Goal: Information Seeking & Learning: Learn about a topic

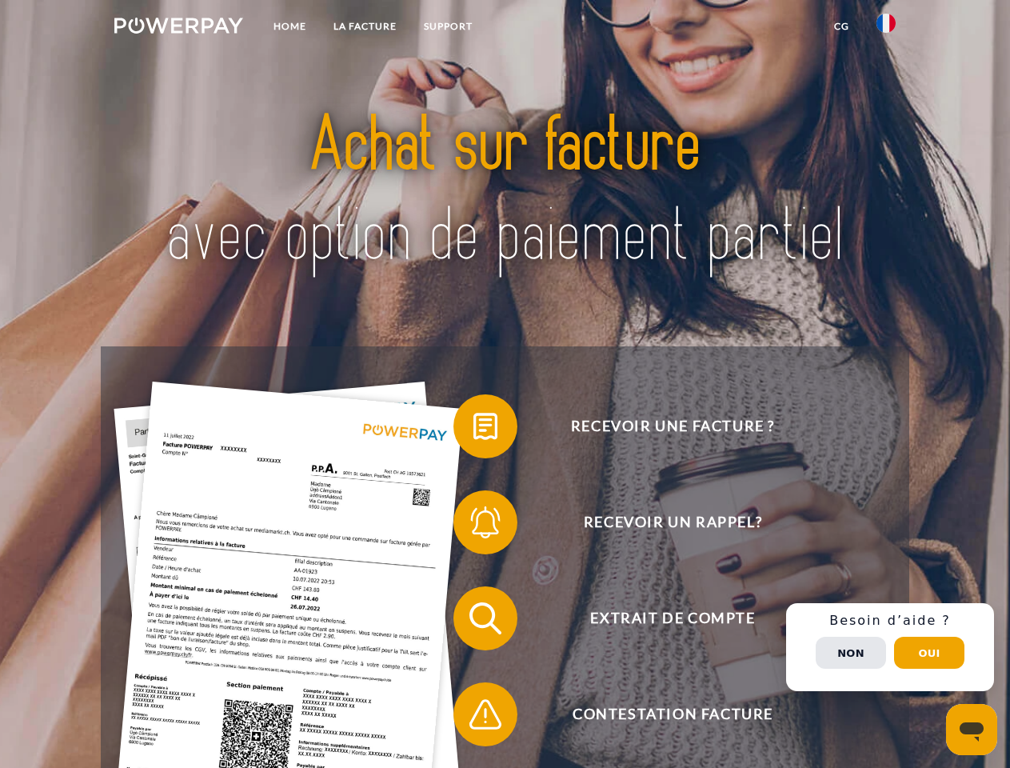
click at [178, 28] on img at bounding box center [178, 26] width 129 height 16
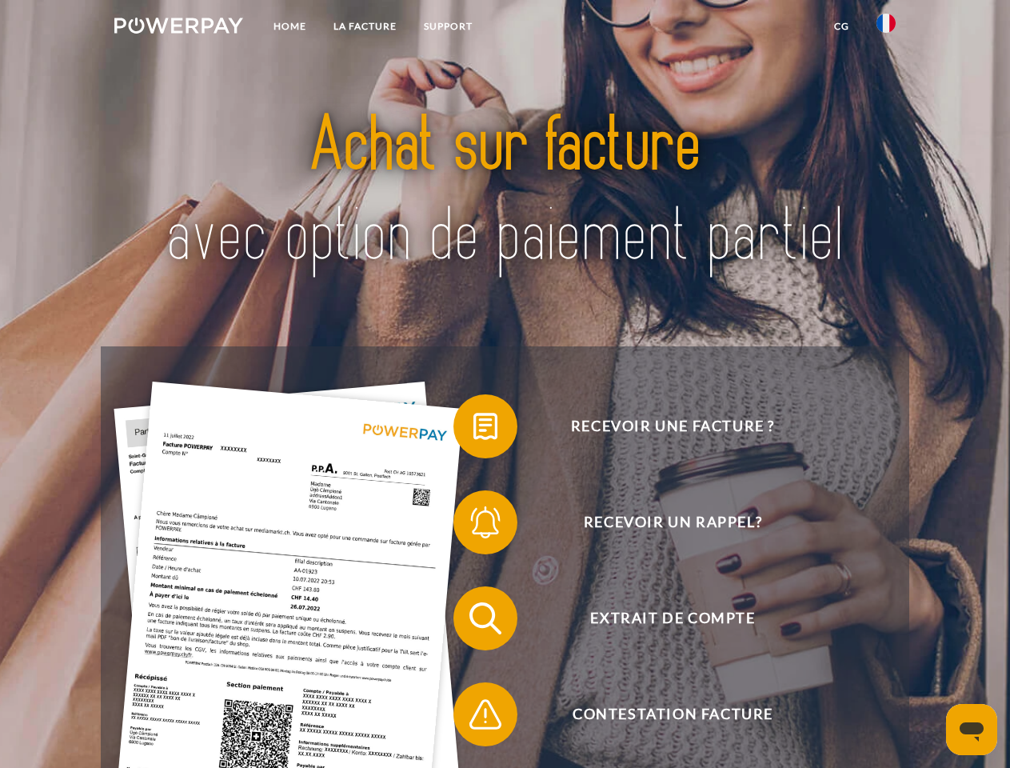
click at [886, 28] on img at bounding box center [886, 23] width 19 height 19
click at [841, 26] on link "CG" at bounding box center [842, 26] width 42 height 29
click at [473, 429] on span at bounding box center [461, 426] width 80 height 80
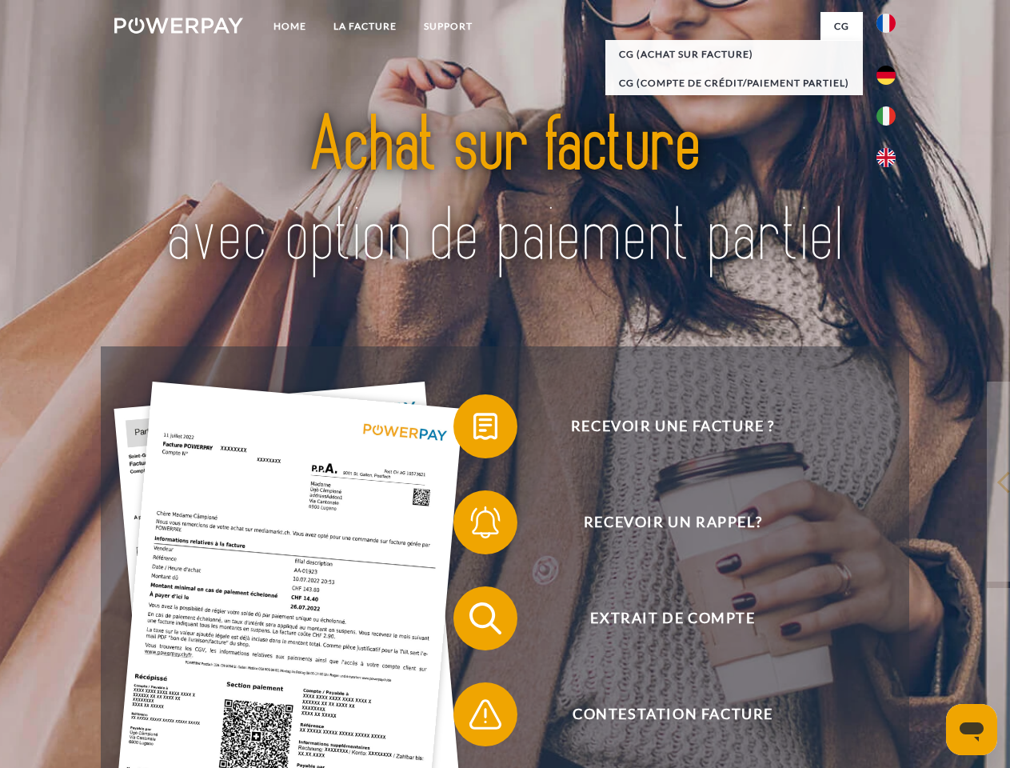
click at [473, 525] on span at bounding box center [461, 522] width 80 height 80
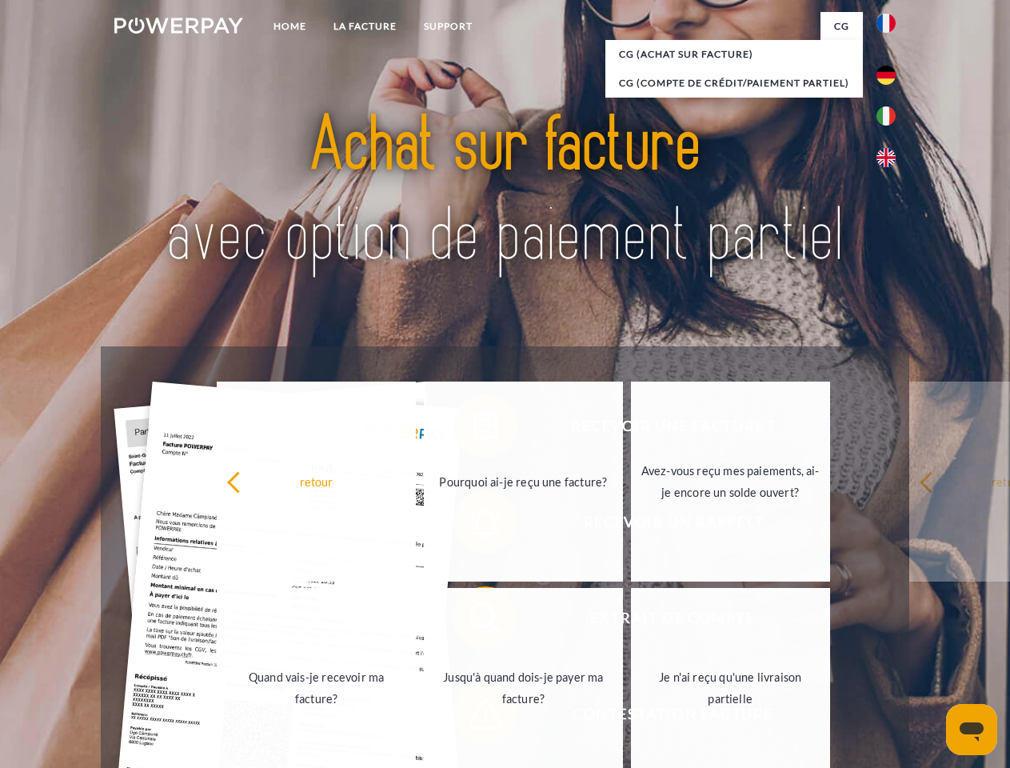
click at [473, 621] on link "Jusqu'à quand dois-je payer ma facture?" at bounding box center [523, 688] width 199 height 200
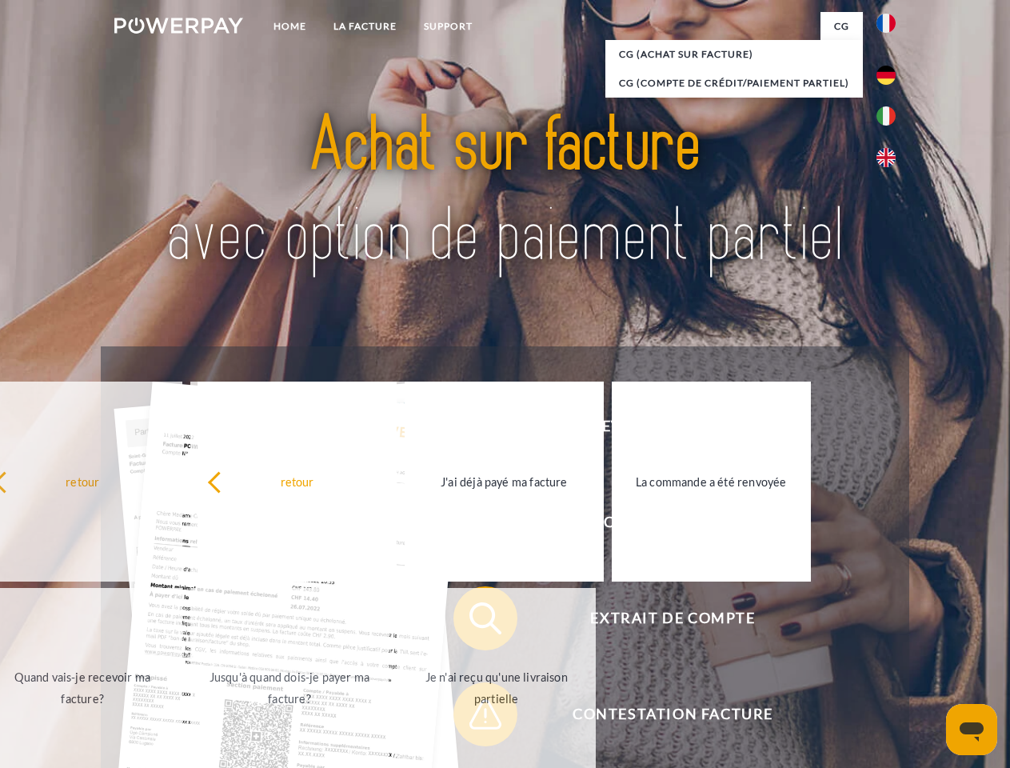
click at [473, 717] on link "Je n'ai reçu qu'une livraison partielle" at bounding box center [496, 688] width 199 height 200
click at [890, 647] on div "Recevoir une facture ? Recevoir un rappel? Extrait de compte retour" at bounding box center [505, 666] width 808 height 640
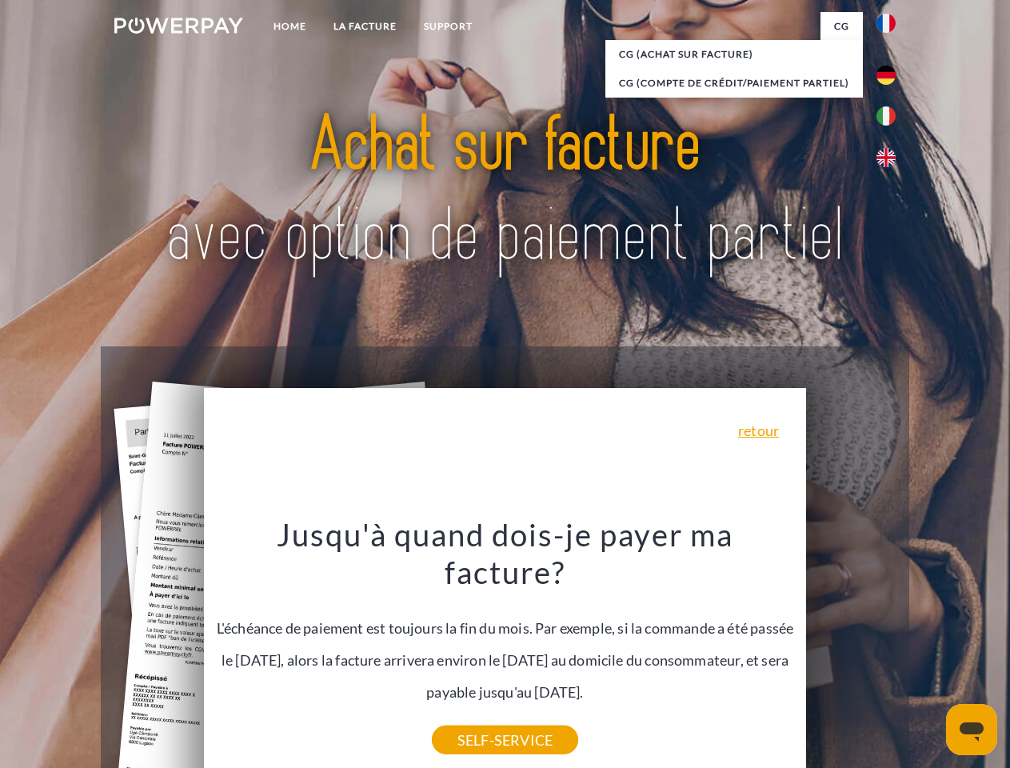
click at [851, 650] on span "Extrait de compte" at bounding box center [673, 618] width 392 height 64
click at [929, 653] on header "Home LA FACTURE Support" at bounding box center [505, 552] width 1010 height 1104
